Goal: Transaction & Acquisition: Purchase product/service

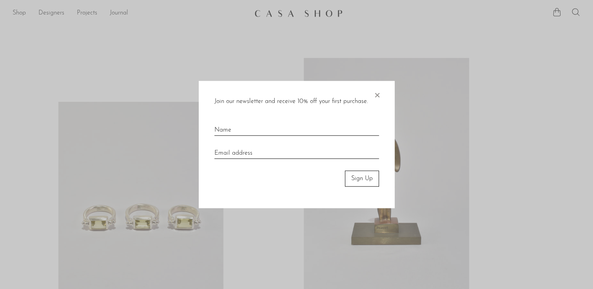
click at [378, 96] on span "×" at bounding box center [377, 93] width 8 height 25
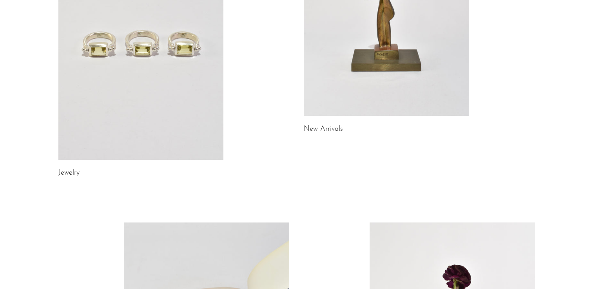
scroll to position [196, 0]
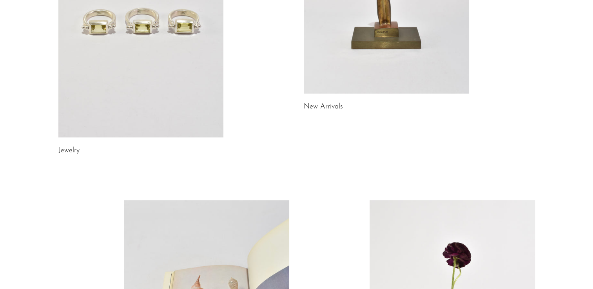
click at [167, 105] on link at bounding box center [140, 22] width 165 height 232
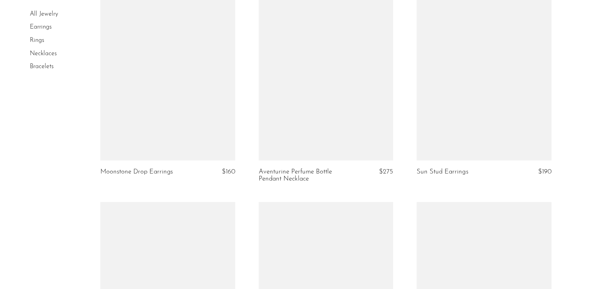
scroll to position [2351, 0]
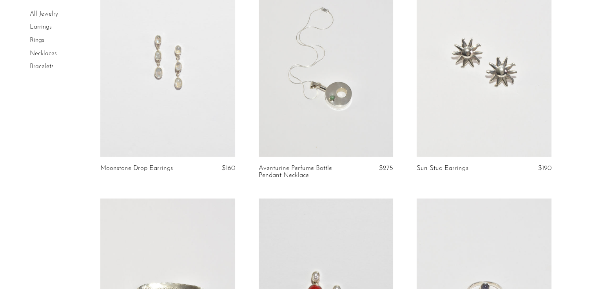
click at [437, 93] on link at bounding box center [483, 62] width 135 height 188
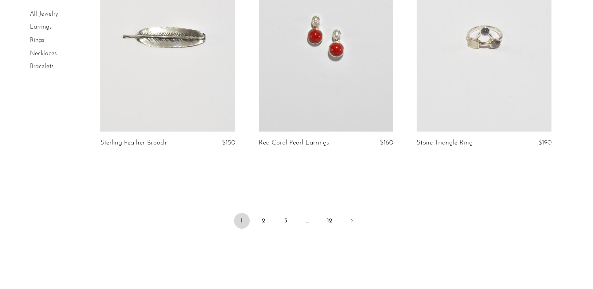
scroll to position [2673, 0]
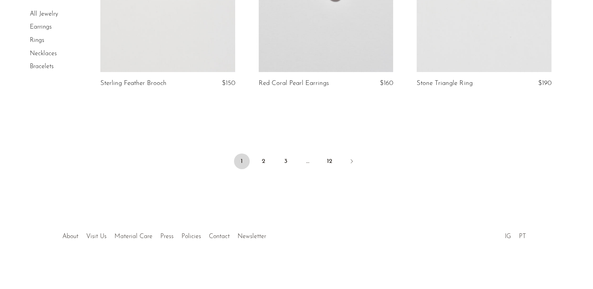
click at [254, 163] on ul "1 2 3 … 12" at bounding box center [296, 162] width 501 height 24
click at [266, 162] on link "2" at bounding box center [264, 162] width 16 height 16
click at [259, 164] on link "2" at bounding box center [264, 162] width 16 height 16
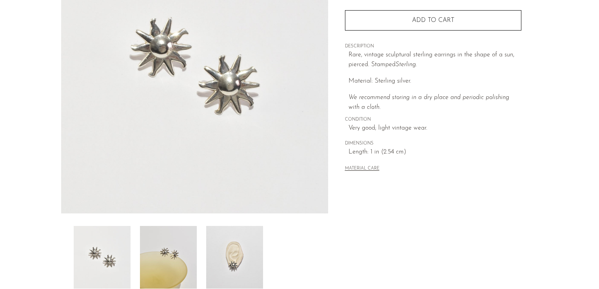
scroll to position [157, 0]
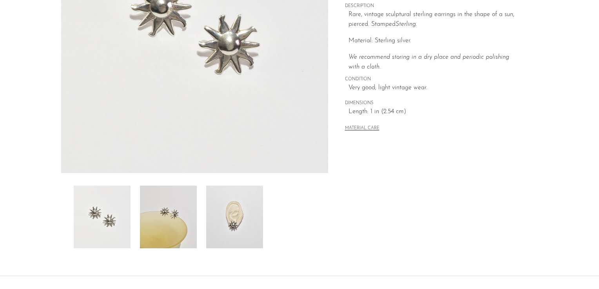
click at [231, 208] on img at bounding box center [234, 217] width 57 height 63
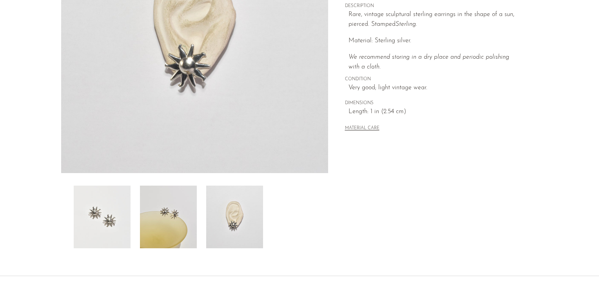
click at [178, 226] on img at bounding box center [168, 217] width 57 height 63
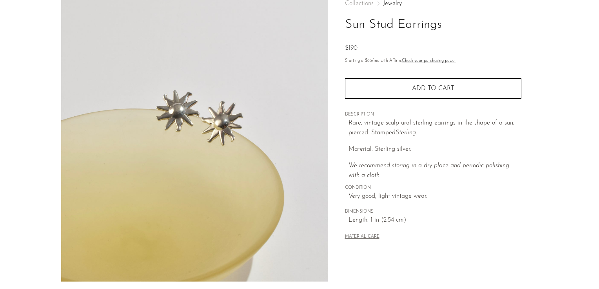
scroll to position [0, 0]
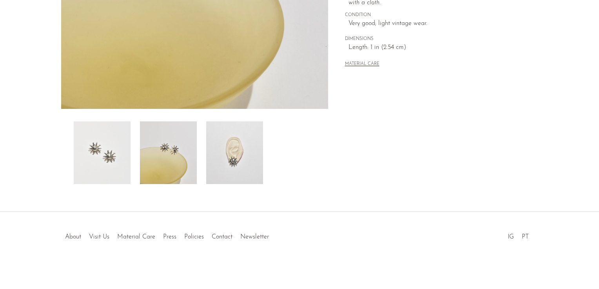
click at [170, 153] on img at bounding box center [168, 152] width 57 height 63
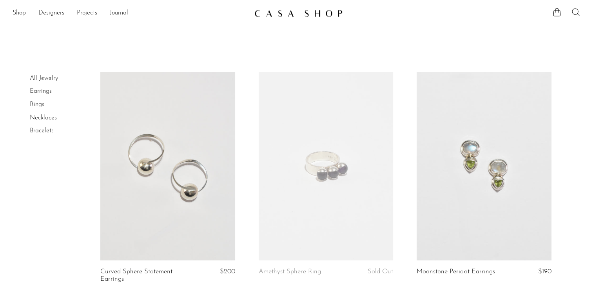
click at [29, 13] on ul "Shop Featured New Arrivals Bestsellers Coming Soon Jewelry Jewelry All Earrings…" at bounding box center [130, 13] width 235 height 13
click at [24, 13] on link "Shop" at bounding box center [19, 13] width 13 height 10
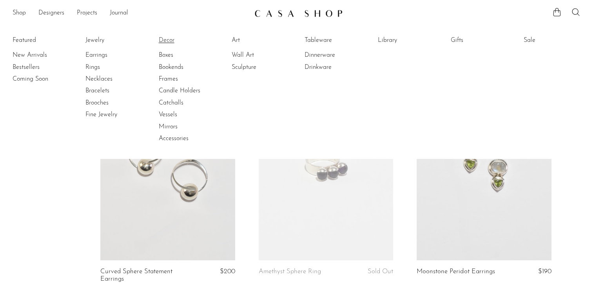
click at [167, 40] on link "Decor" at bounding box center [188, 40] width 59 height 9
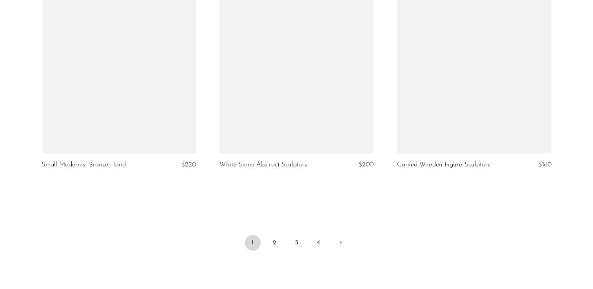
scroll to position [2860, 0]
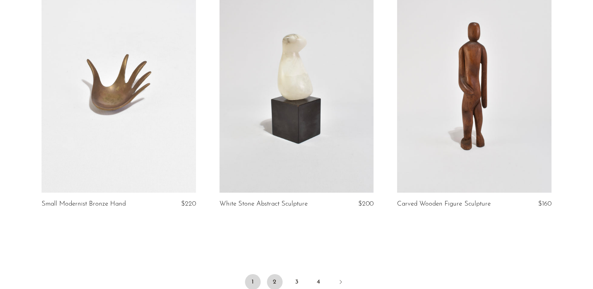
click at [275, 279] on link "2" at bounding box center [275, 282] width 16 height 16
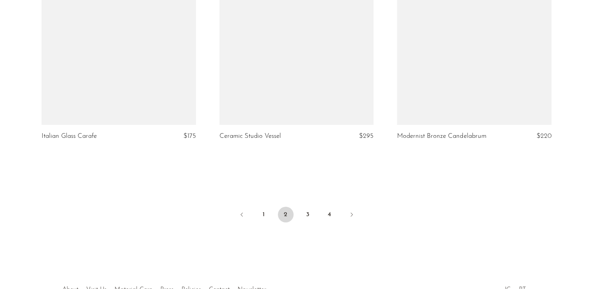
scroll to position [2938, 0]
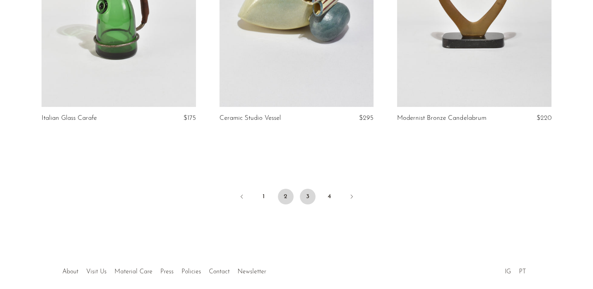
click at [308, 194] on link "3" at bounding box center [308, 197] width 16 height 16
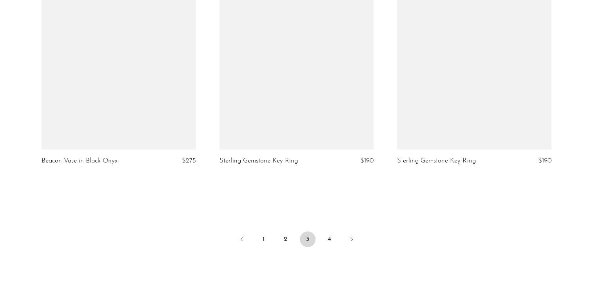
scroll to position [2899, 0]
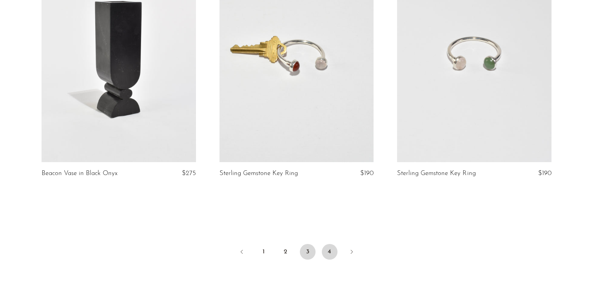
click at [332, 244] on link "4" at bounding box center [330, 252] width 16 height 16
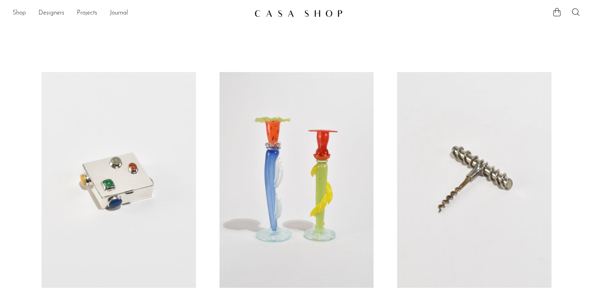
click at [18, 13] on link "Shop" at bounding box center [19, 13] width 13 height 10
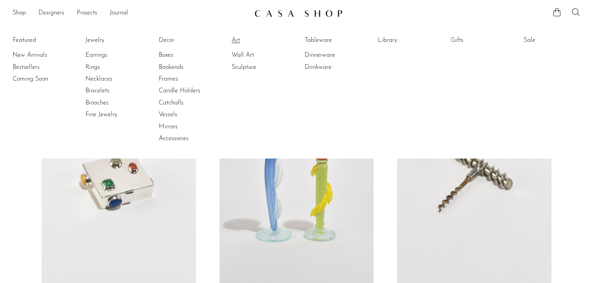
click at [240, 39] on link "Art" at bounding box center [261, 40] width 59 height 9
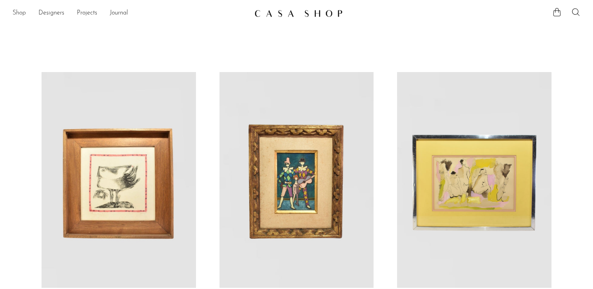
click at [19, 13] on link "Shop" at bounding box center [19, 13] width 13 height 10
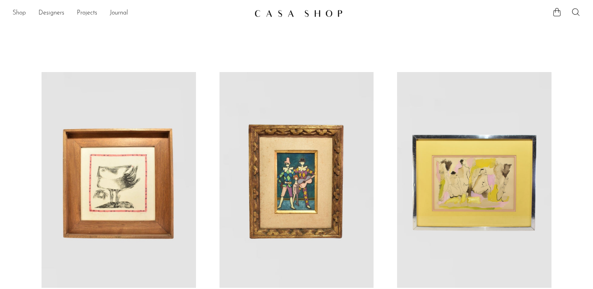
click at [18, 12] on link "Shop" at bounding box center [19, 13] width 13 height 10
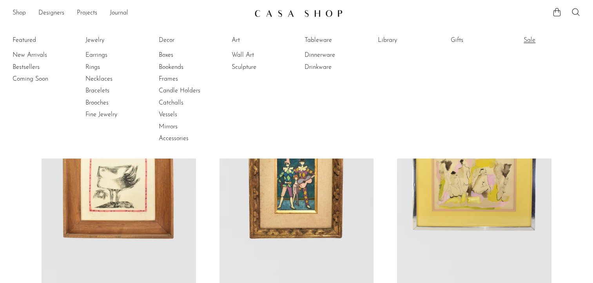
click at [534, 41] on link "Sale" at bounding box center [552, 40] width 59 height 9
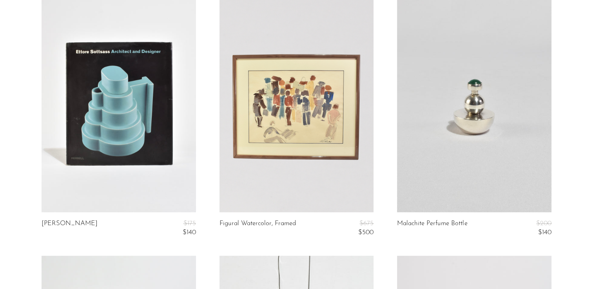
scroll to position [353, 0]
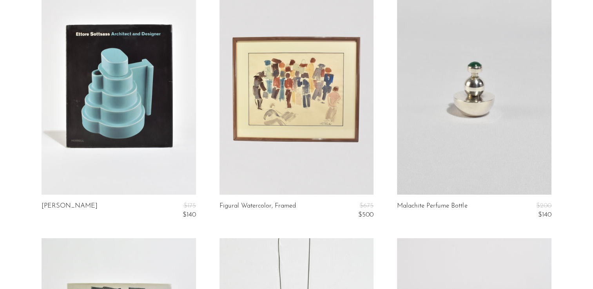
click at [118, 154] on link at bounding box center [119, 87] width 154 height 216
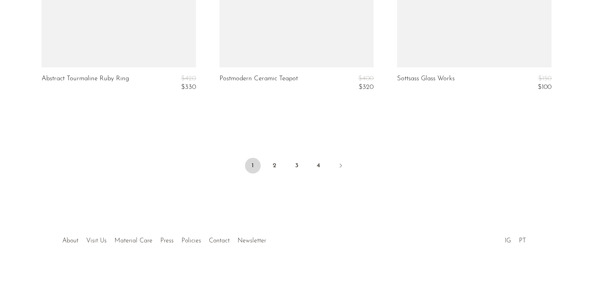
scroll to position [3078, 0]
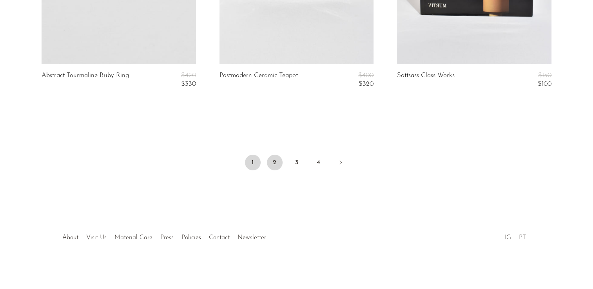
click at [270, 159] on link "2" at bounding box center [275, 163] width 16 height 16
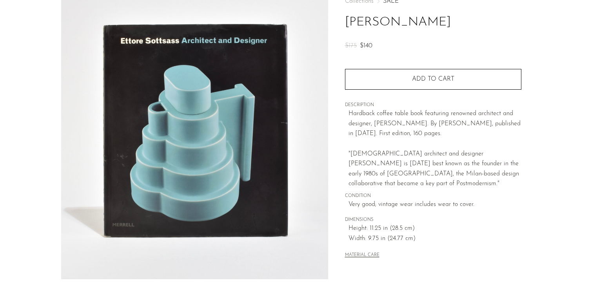
scroll to position [157, 0]
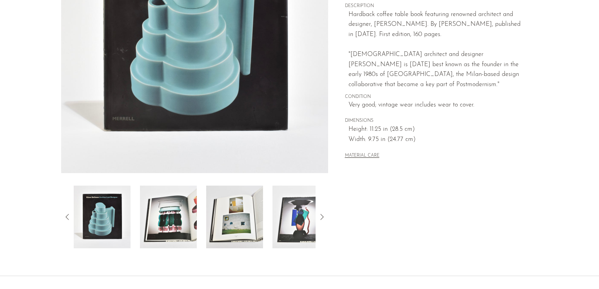
click at [182, 220] on img at bounding box center [168, 217] width 57 height 63
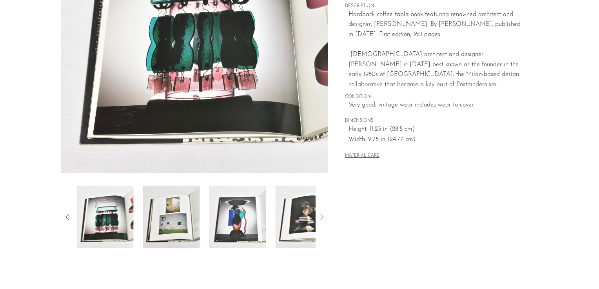
scroll to position [118, 0]
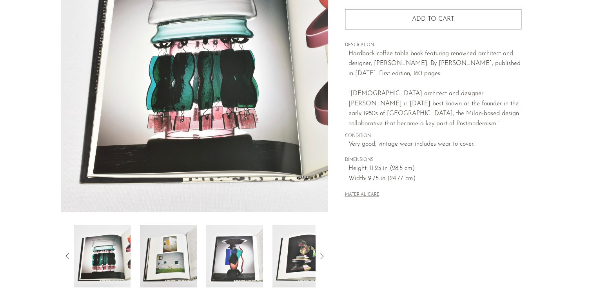
click at [175, 266] on img at bounding box center [168, 256] width 57 height 63
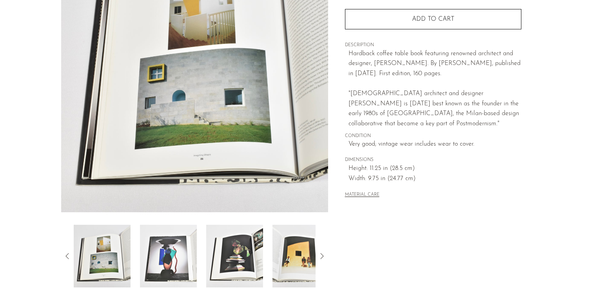
click at [158, 268] on img at bounding box center [168, 256] width 57 height 63
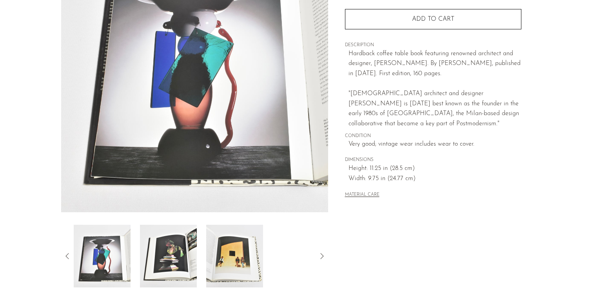
click at [170, 263] on img at bounding box center [168, 256] width 57 height 63
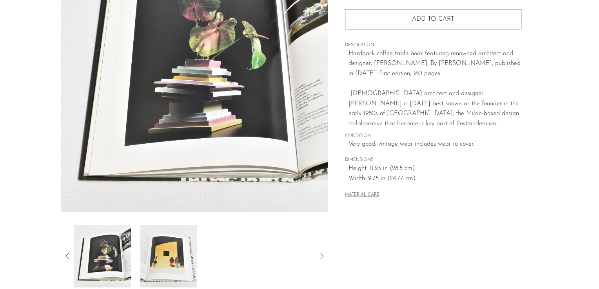
click at [185, 261] on img at bounding box center [168, 256] width 57 height 63
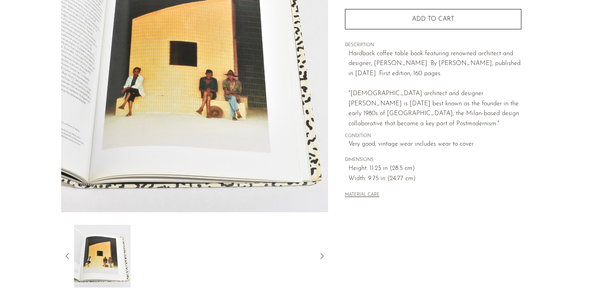
click at [197, 256] on div at bounding box center [195, 256] width 242 height 63
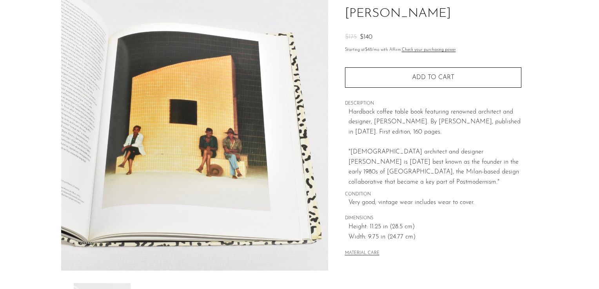
scroll to position [39, 0]
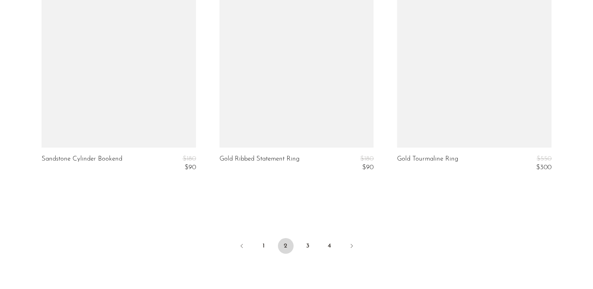
scroll to position [2978, 0]
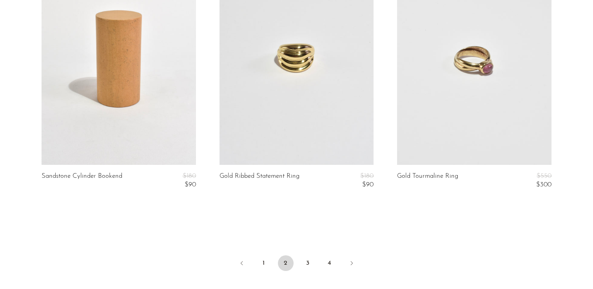
click at [315, 255] on li "3" at bounding box center [308, 263] width 16 height 17
click at [313, 259] on link "3" at bounding box center [308, 263] width 16 height 16
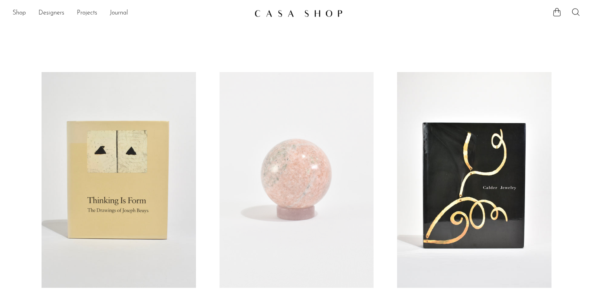
click at [128, 170] on link at bounding box center [119, 180] width 154 height 216
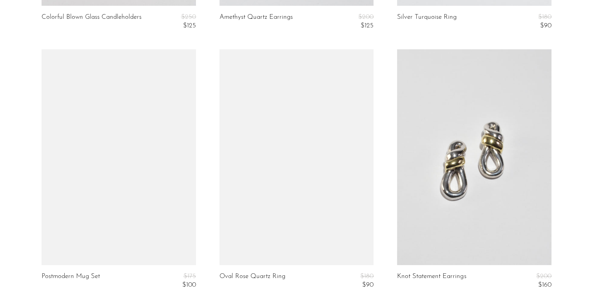
scroll to position [2351, 0]
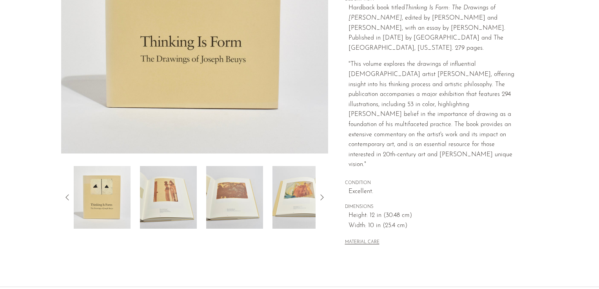
scroll to position [196, 0]
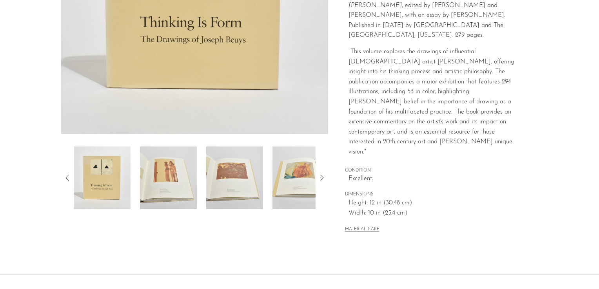
click at [159, 178] on img at bounding box center [168, 178] width 57 height 63
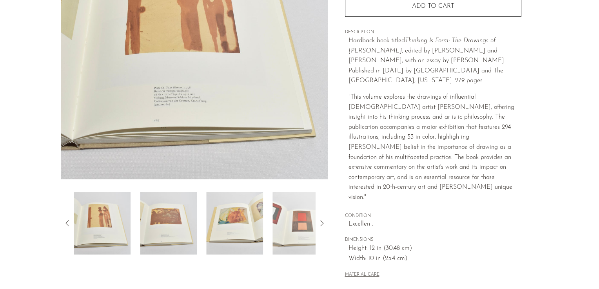
scroll to position [118, 0]
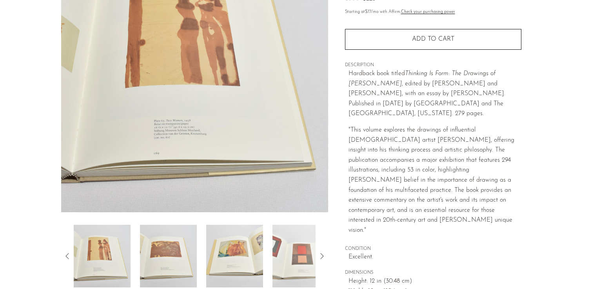
click at [213, 219] on div at bounding box center [194, 103] width 267 height 369
click at [236, 241] on img at bounding box center [234, 256] width 57 height 63
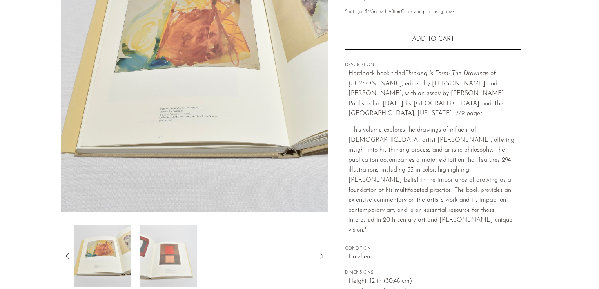
click at [193, 253] on img at bounding box center [168, 256] width 57 height 63
